Goal: Book appointment/travel/reservation

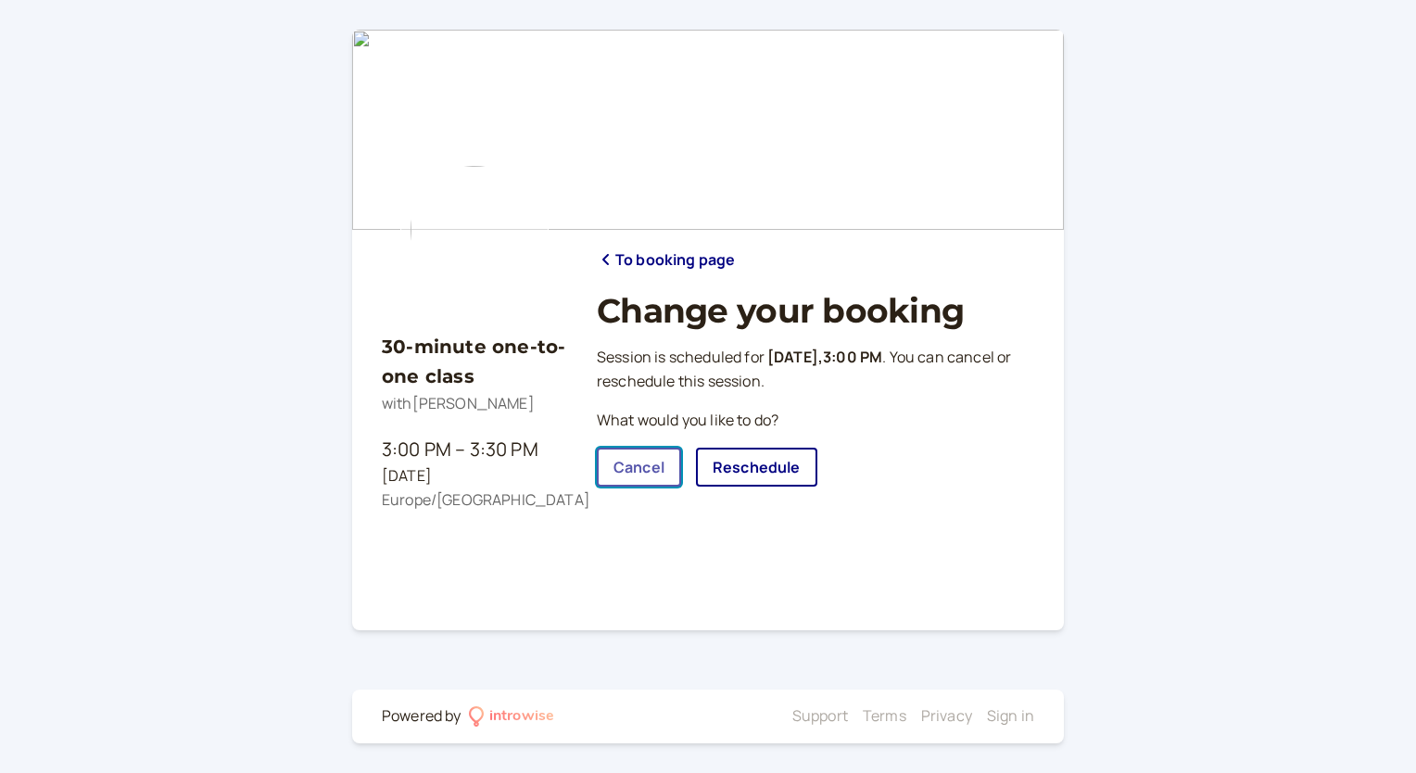
click at [613, 467] on link "Cancel" at bounding box center [639, 467] width 84 height 39
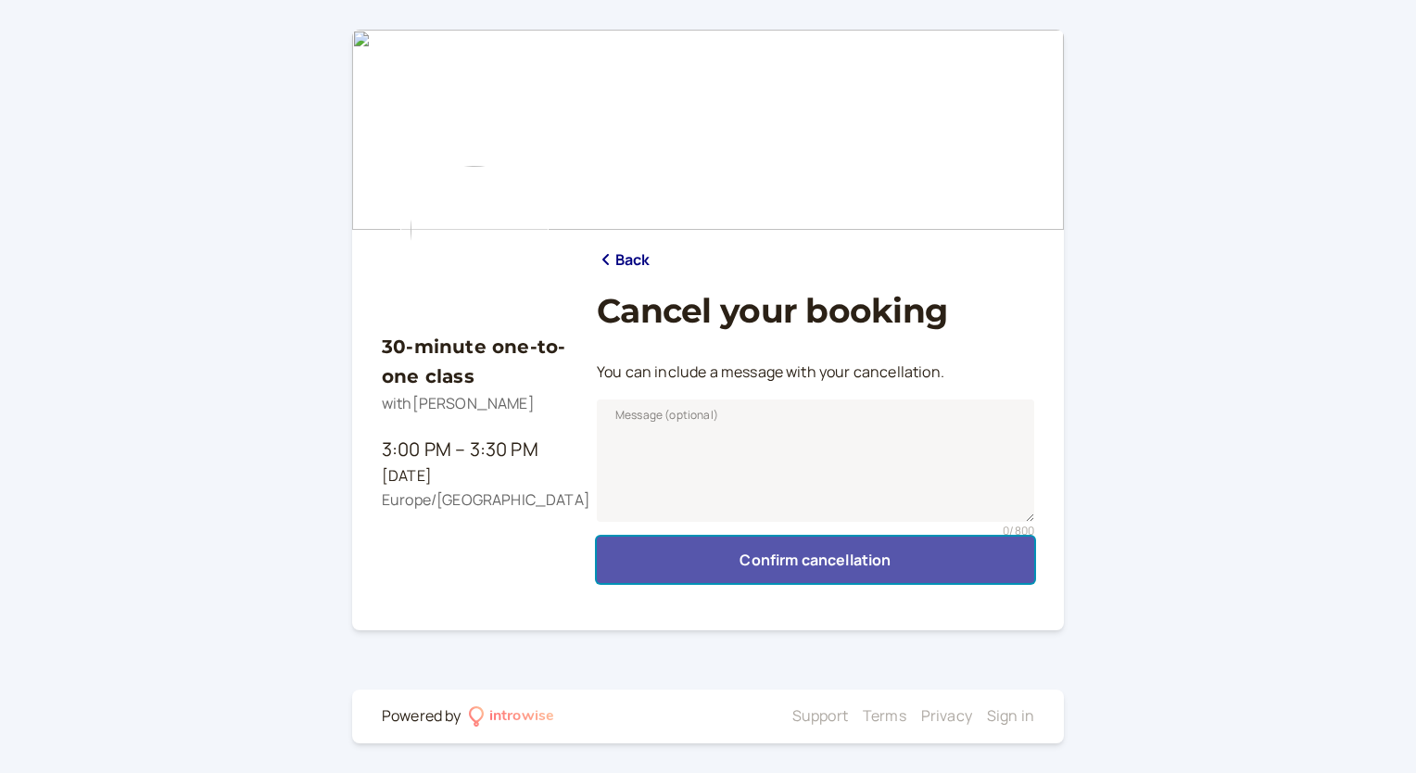
click at [790, 568] on button "Confirm cancellation" at bounding box center [815, 559] width 437 height 46
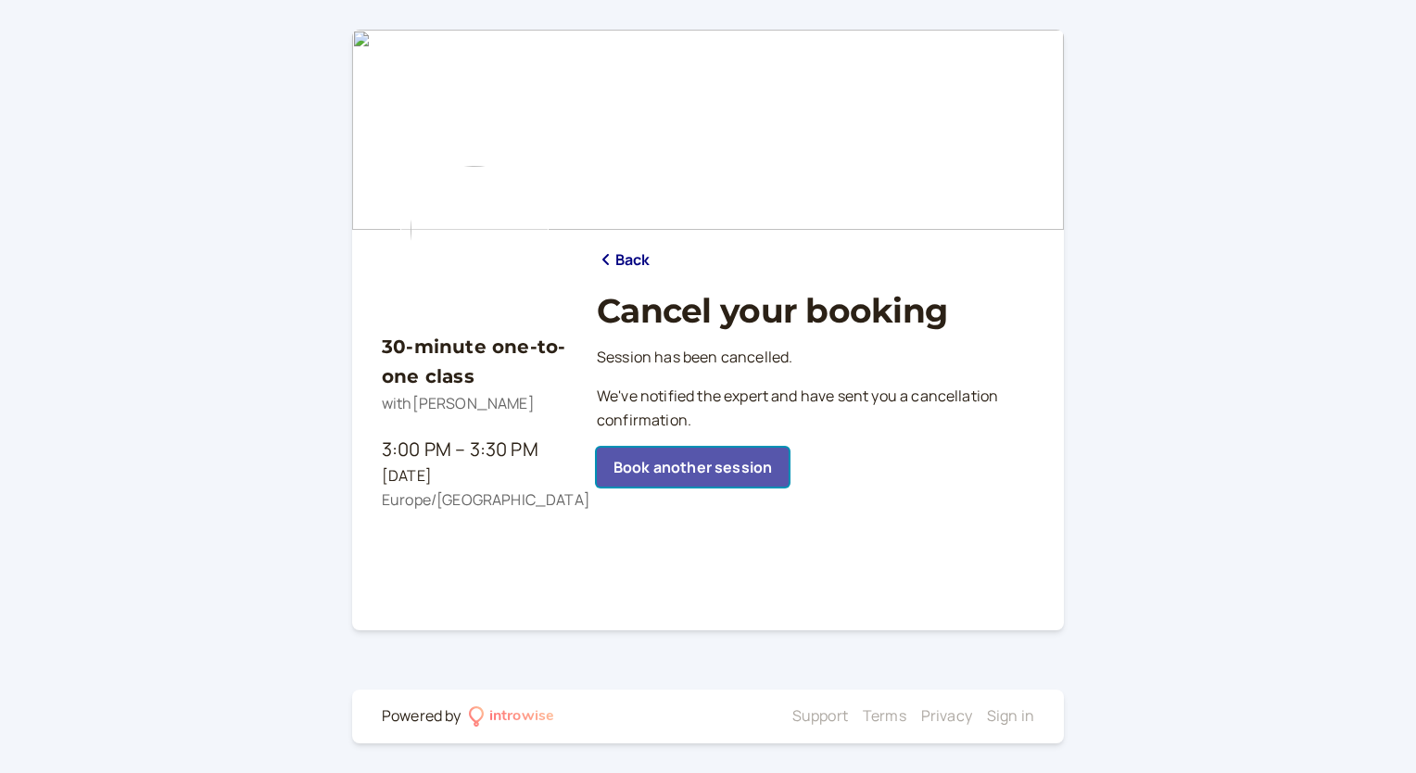
click at [650, 466] on link "Book another session" at bounding box center [693, 467] width 192 height 39
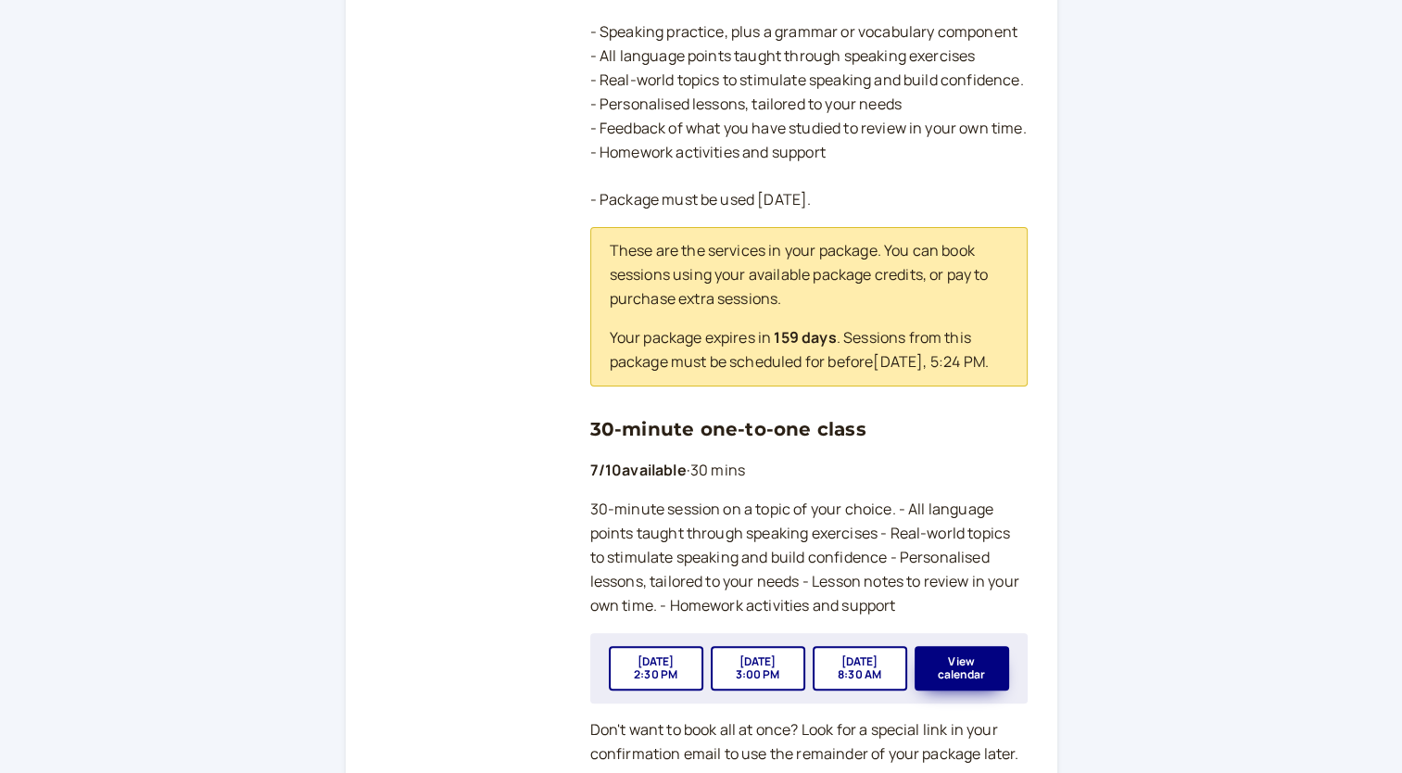
scroll to position [463, 0]
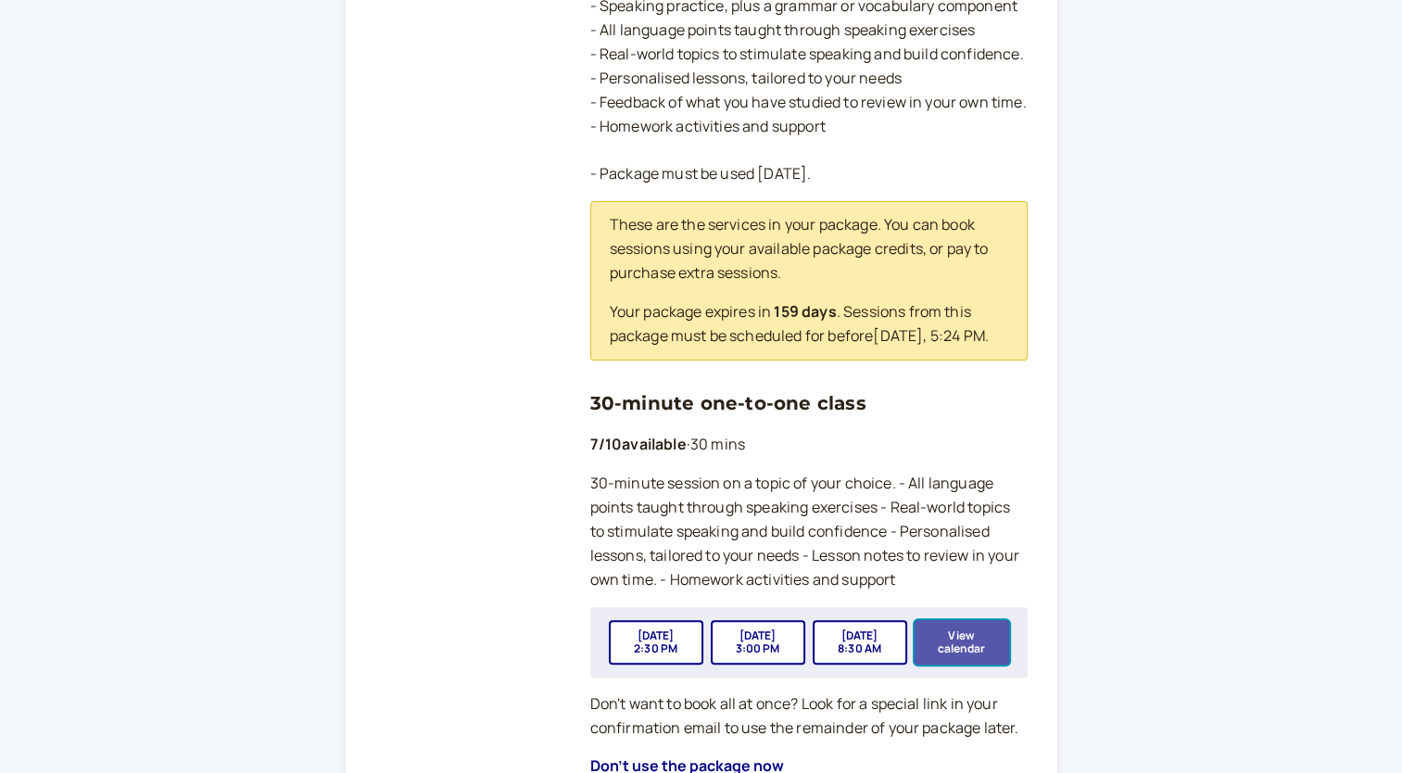
click at [971, 664] on button "View calendar" at bounding box center [962, 642] width 95 height 44
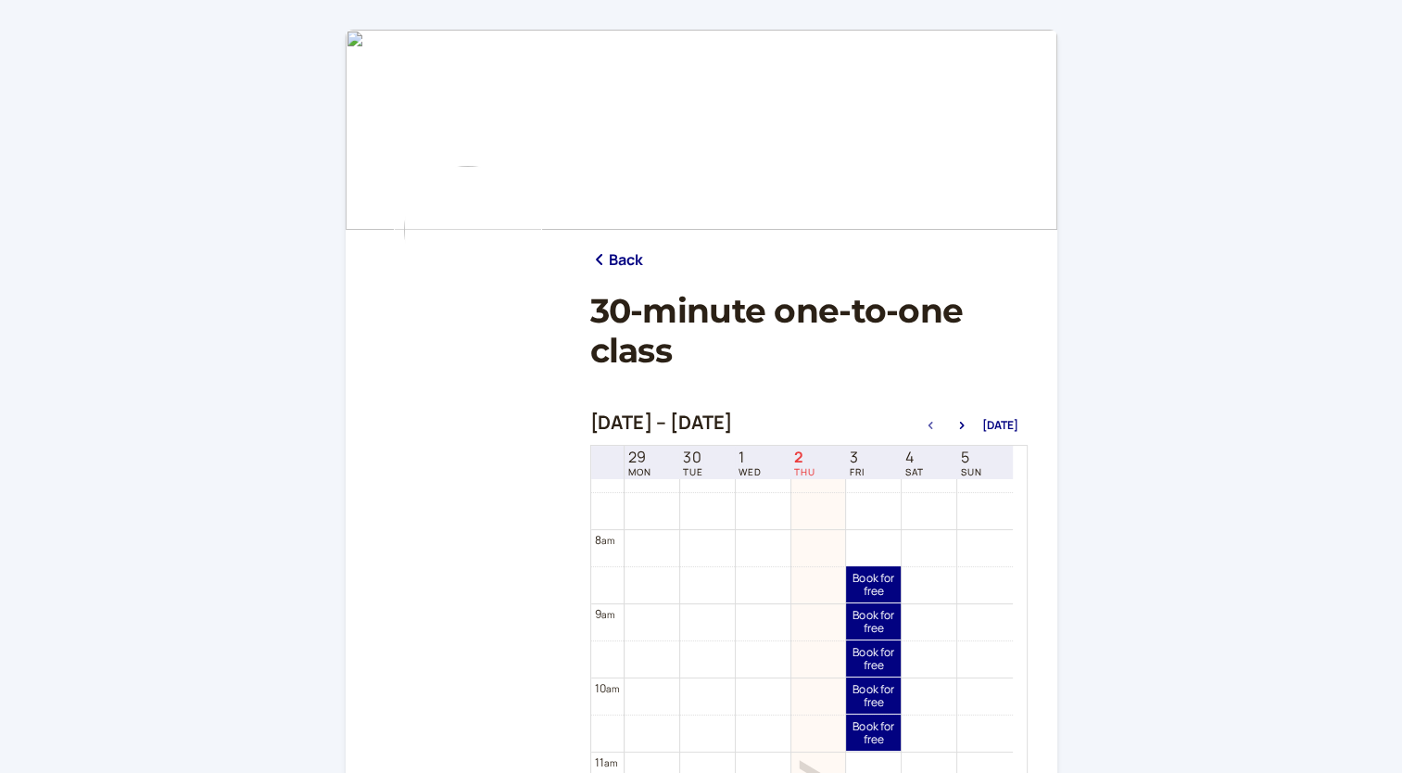
scroll to position [500, 0]
click at [871, 664] on link "Book for free free" at bounding box center [873, 664] width 55 height 36
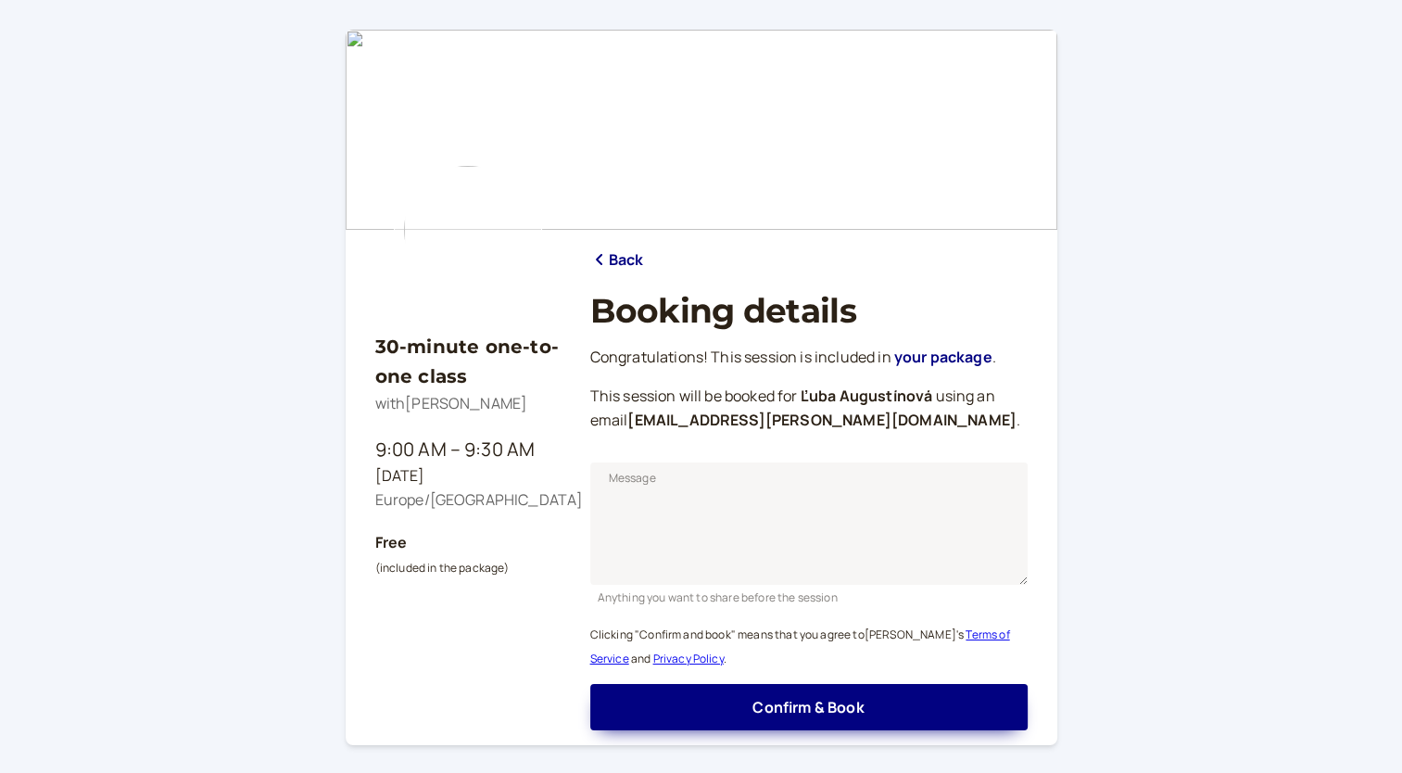
scroll to position [113, 0]
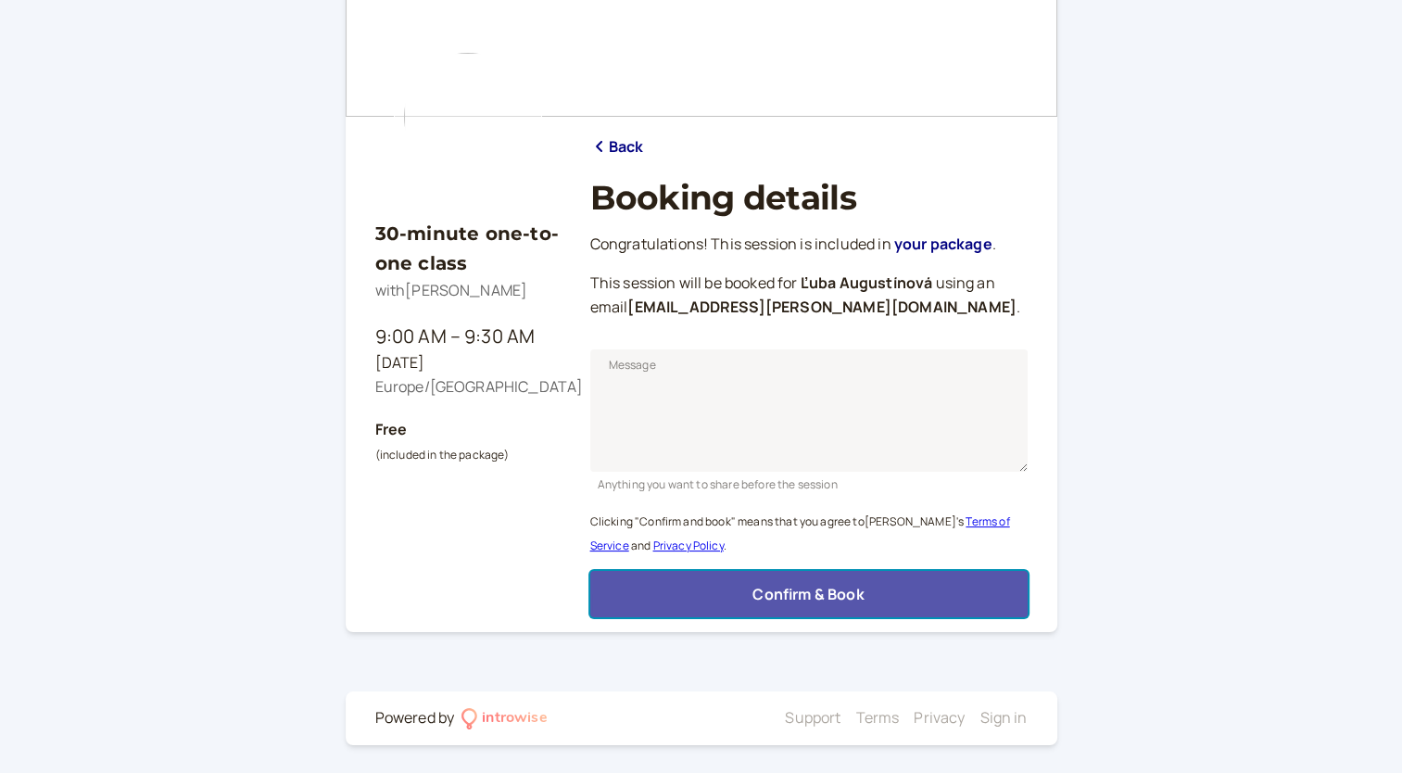
click at [788, 590] on span "Confirm & Book" at bounding box center [807, 594] width 111 height 20
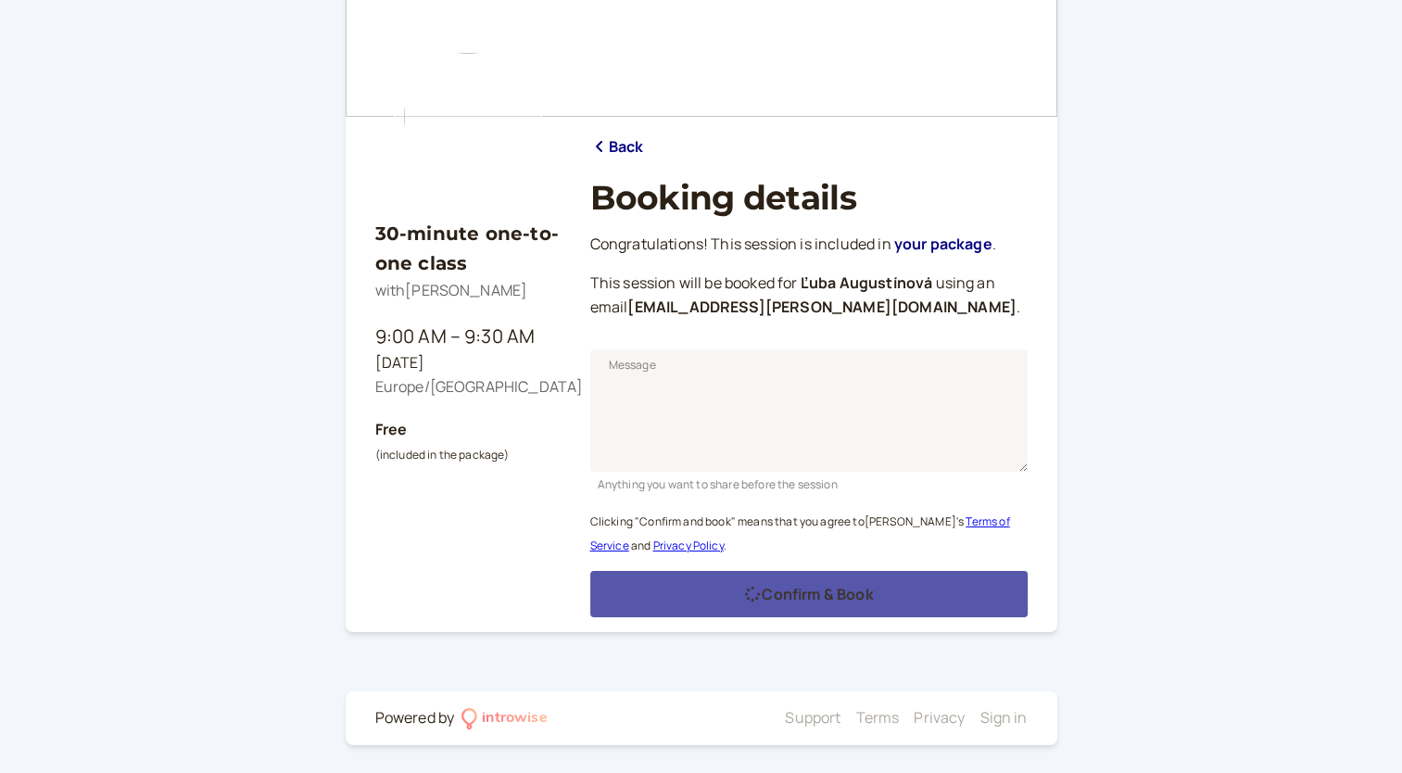
scroll to position [54, 0]
